Goal: Transaction & Acquisition: Purchase product/service

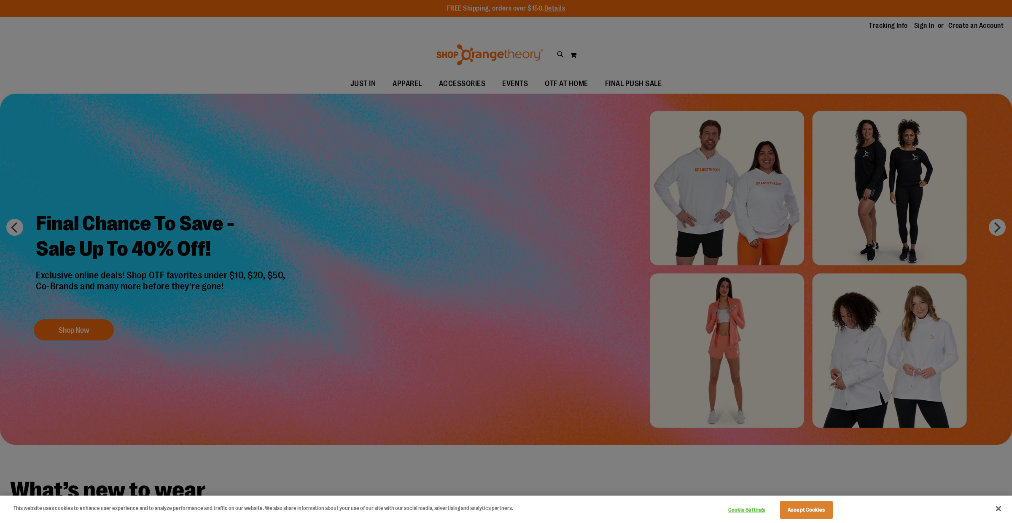
click at [436, 73] on div at bounding box center [506, 261] width 1012 height 523
click at [474, 85] on div at bounding box center [506, 261] width 1012 height 523
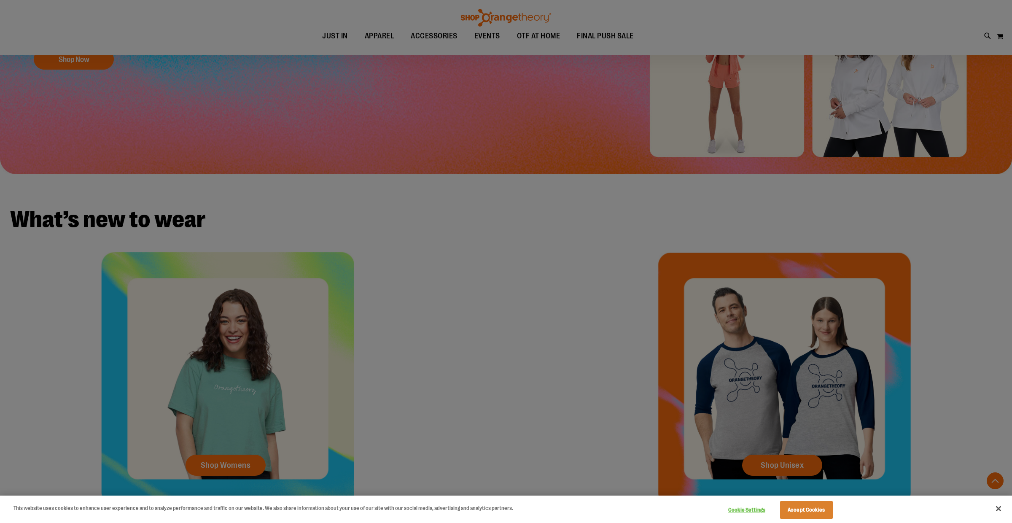
scroll to position [193, 0]
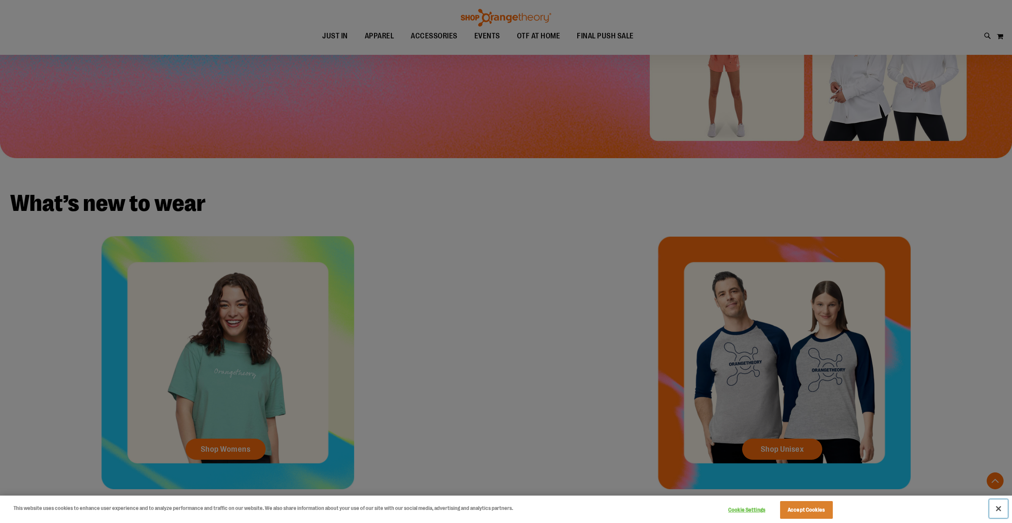
click at [998, 512] on button "Close" at bounding box center [999, 508] width 19 height 19
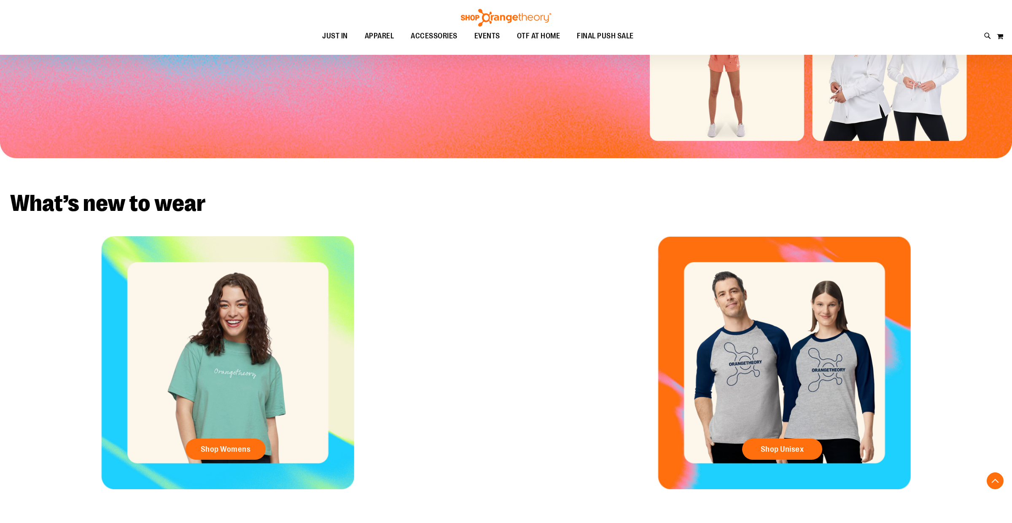
scroll to position [0, 0]
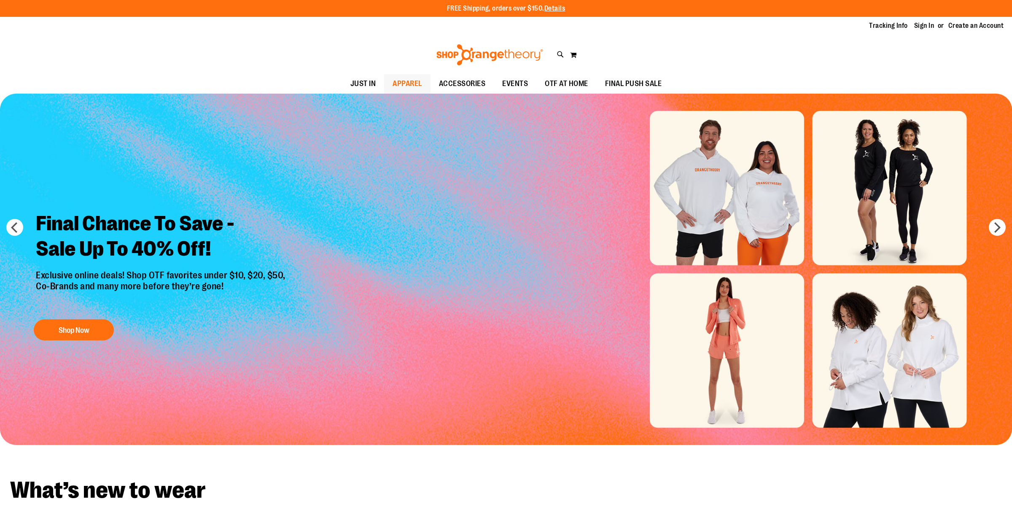
click at [411, 87] on span "APPAREL" at bounding box center [408, 83] width 30 height 19
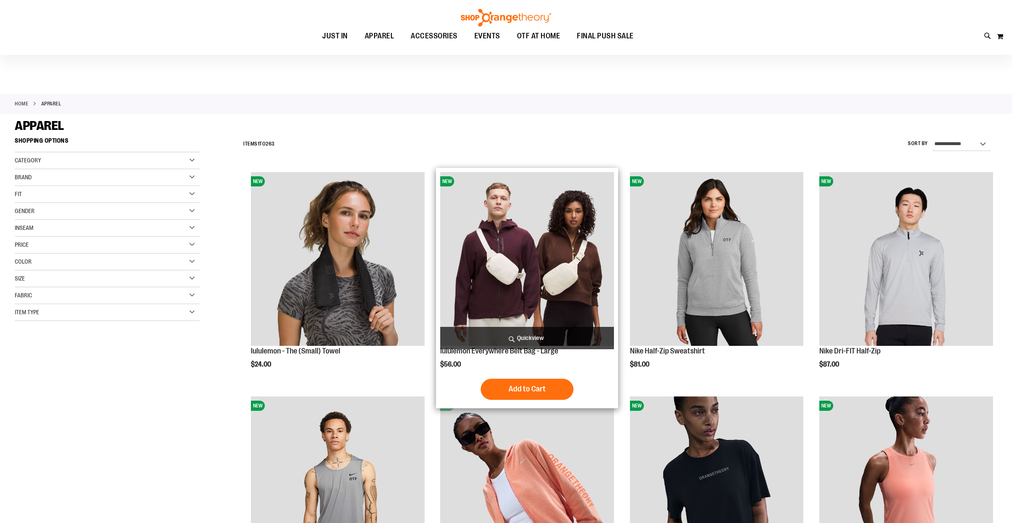
scroll to position [4, 0]
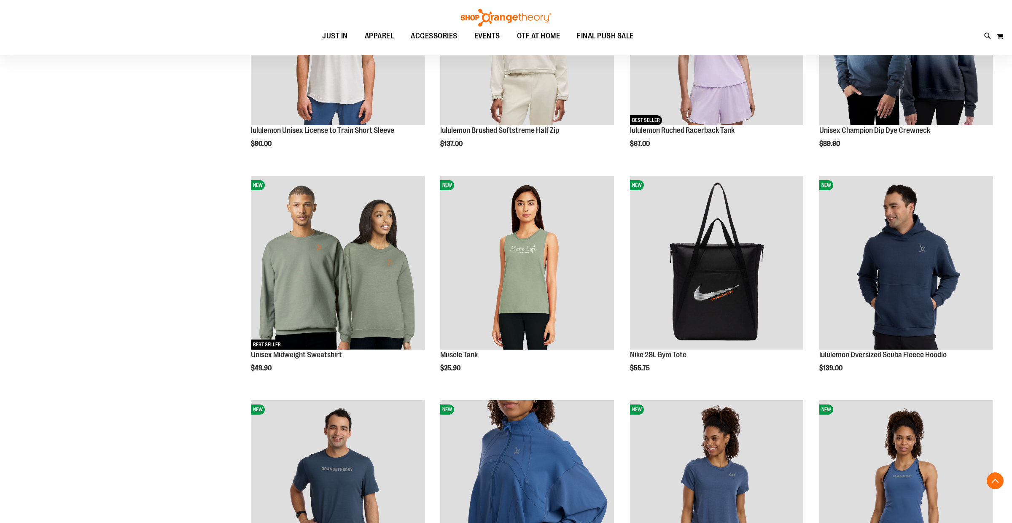
scroll to position [199, 0]
